Goal: Obtain resource: Download file/media

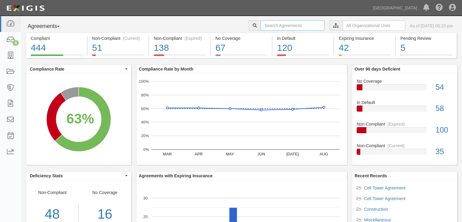
click at [281, 22] on input "text" at bounding box center [293, 25] width 64 height 10
click at [282, 25] on input "text" at bounding box center [293, 25] width 64 height 10
type input "A2017-214"
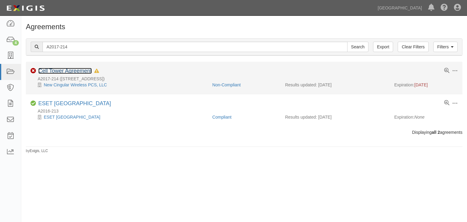
click at [61, 70] on link "Cell Tower Agreement" at bounding box center [64, 71] width 53 height 6
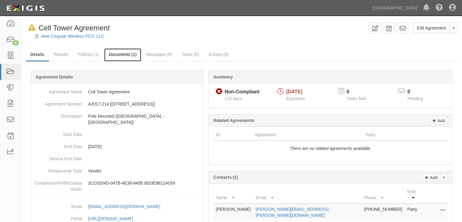
click at [123, 54] on link "Documents (1)" at bounding box center [122, 54] width 37 height 13
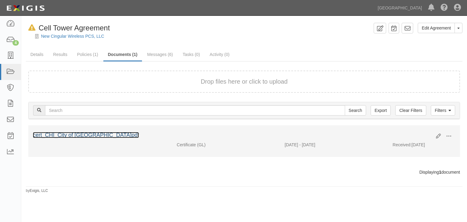
click at [103, 136] on link "cert_CHI_City of [GEOGRAPHIC_DATA]pdf" at bounding box center [86, 135] width 106 height 6
